Goal: Information Seeking & Learning: Understand process/instructions

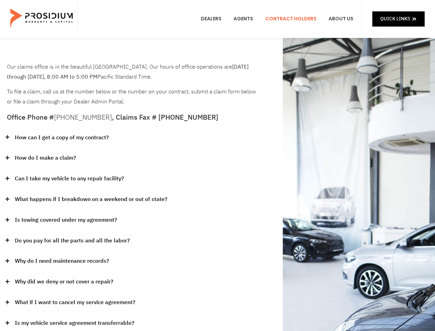
click at [217, 165] on div "How do I make a claim?" at bounding box center [132, 158] width 250 height 21
click at [132, 138] on div "How can I get a copy of my contract?" at bounding box center [132, 137] width 250 height 21
click at [61, 137] on link "How can I get a copy of my contract?" at bounding box center [62, 138] width 94 height 10
click at [132, 158] on div "How do I make a claim?" at bounding box center [132, 158] width 250 height 21
click at [45, 158] on link "How do I make a claim?" at bounding box center [45, 158] width 61 height 10
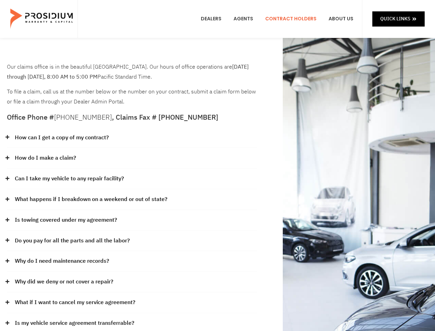
click at [132, 179] on div "Can I take my vehicle to any repair facility?" at bounding box center [132, 178] width 250 height 21
click at [70, 178] on link "Can I take my vehicle to any repair facility?" at bounding box center [69, 179] width 109 height 10
click at [132, 199] on link "What happens if I breakdown on a weekend or out of state?" at bounding box center [91, 199] width 153 height 10
click at [90, 199] on link "What happens if I breakdown on a weekend or out of state?" at bounding box center [91, 199] width 153 height 10
click at [132, 220] on div "Is towing covered under my agreement?" at bounding box center [132, 220] width 250 height 21
